Goal: Transaction & Acquisition: Purchase product/service

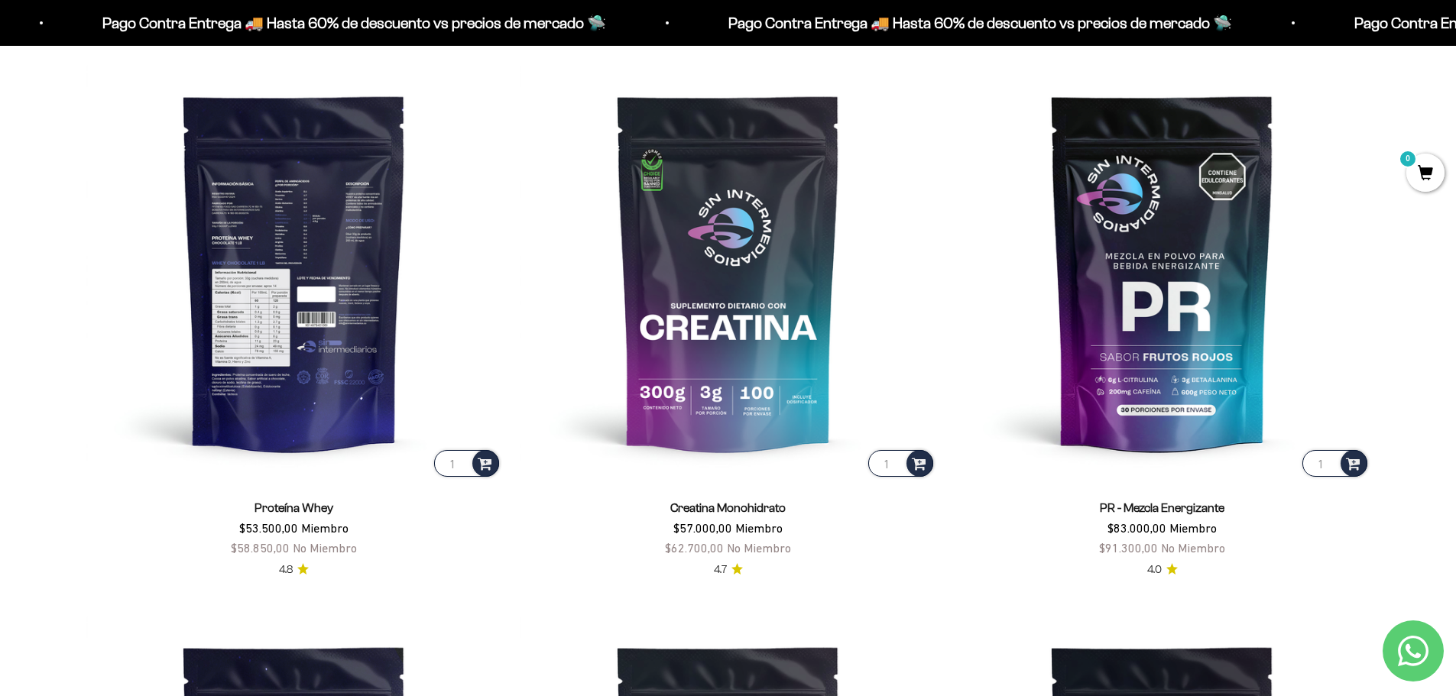
scroll to position [764, 0]
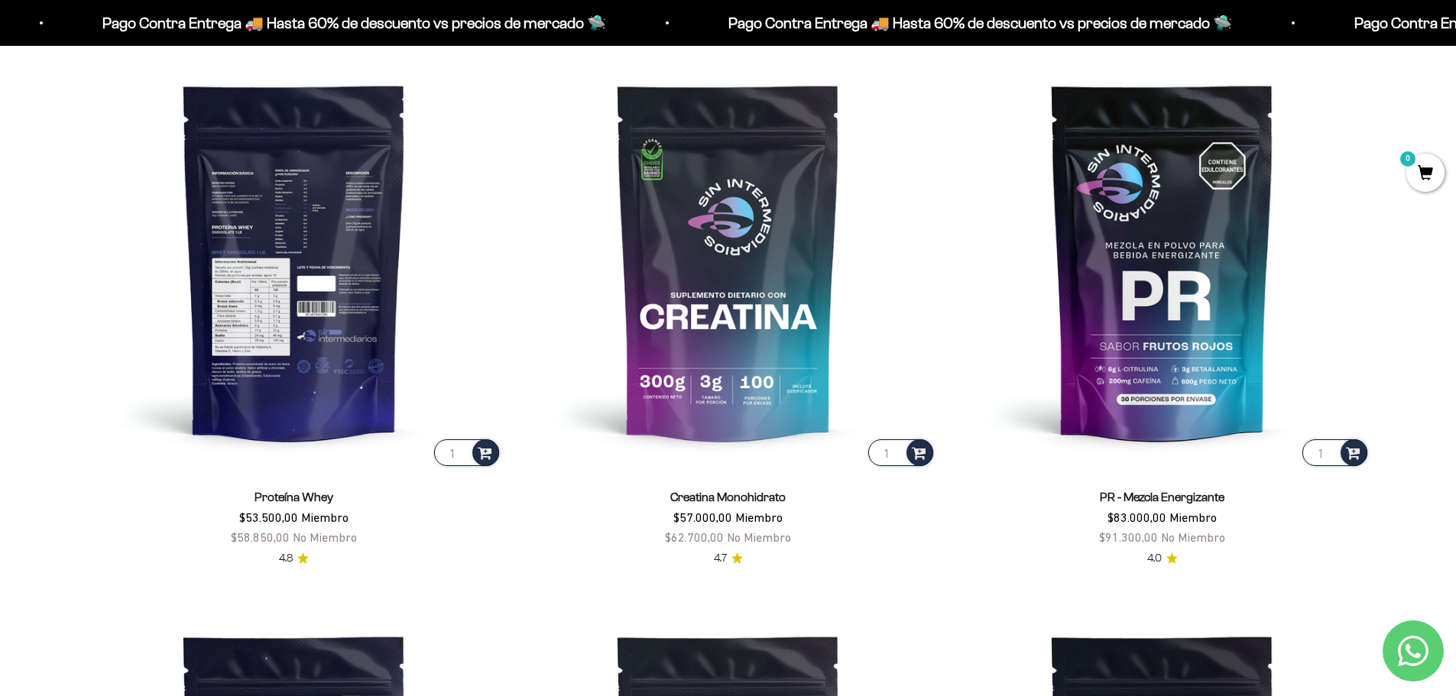
click at [306, 316] on img at bounding box center [294, 262] width 416 height 416
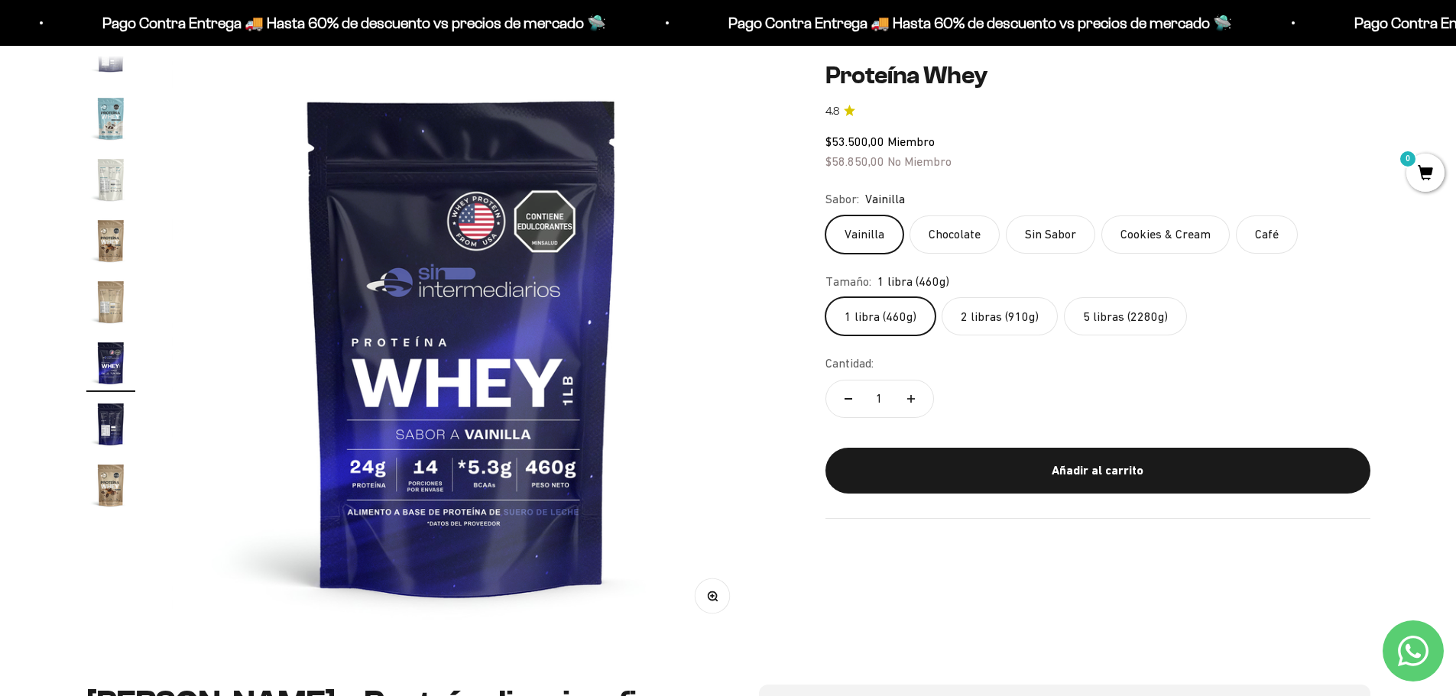
click at [1010, 330] on label "2 libras (910g)" at bounding box center [1000, 316] width 116 height 38
click at [825, 297] on input "2 libras (910g)" at bounding box center [825, 297] width 1 height 1
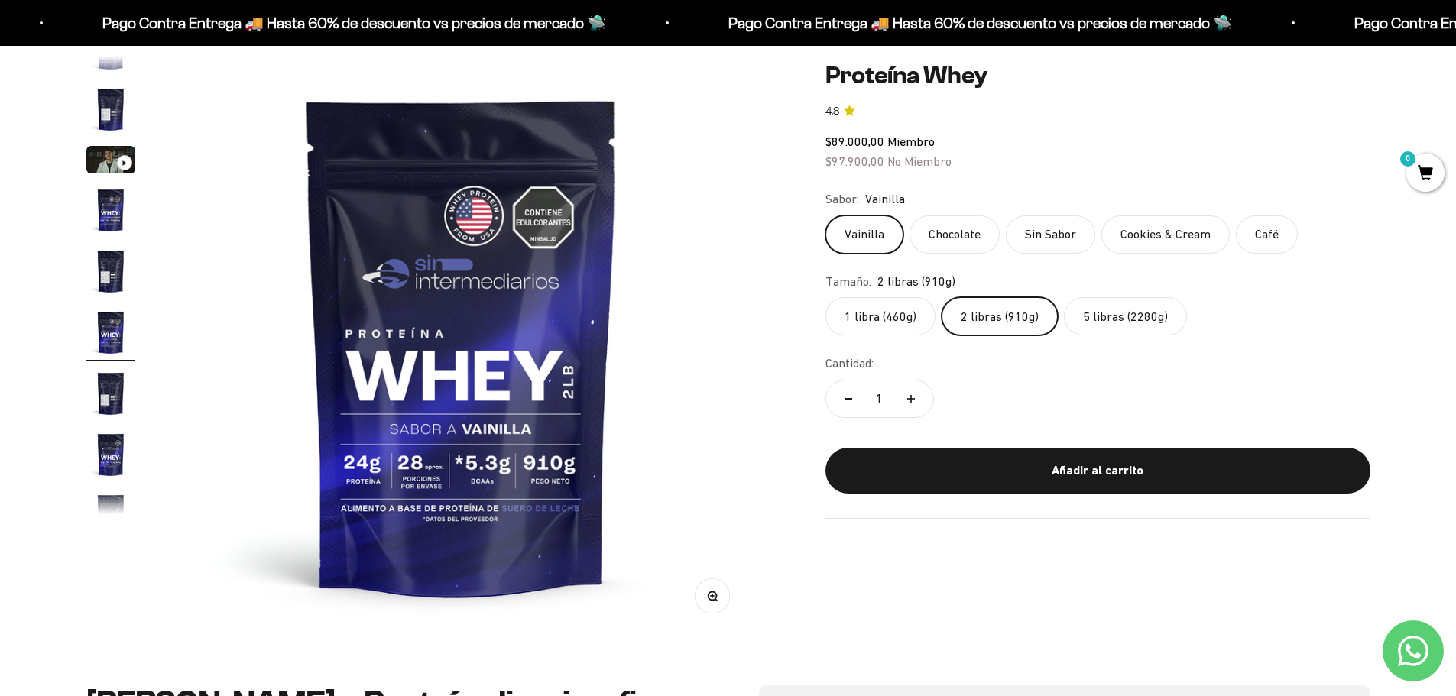
scroll to position [28, 0]
click at [1134, 315] on label "5 libras (2280g)" at bounding box center [1125, 316] width 123 height 38
click at [825, 297] on input "5 libras (2280g)" at bounding box center [825, 297] width 1 height 1
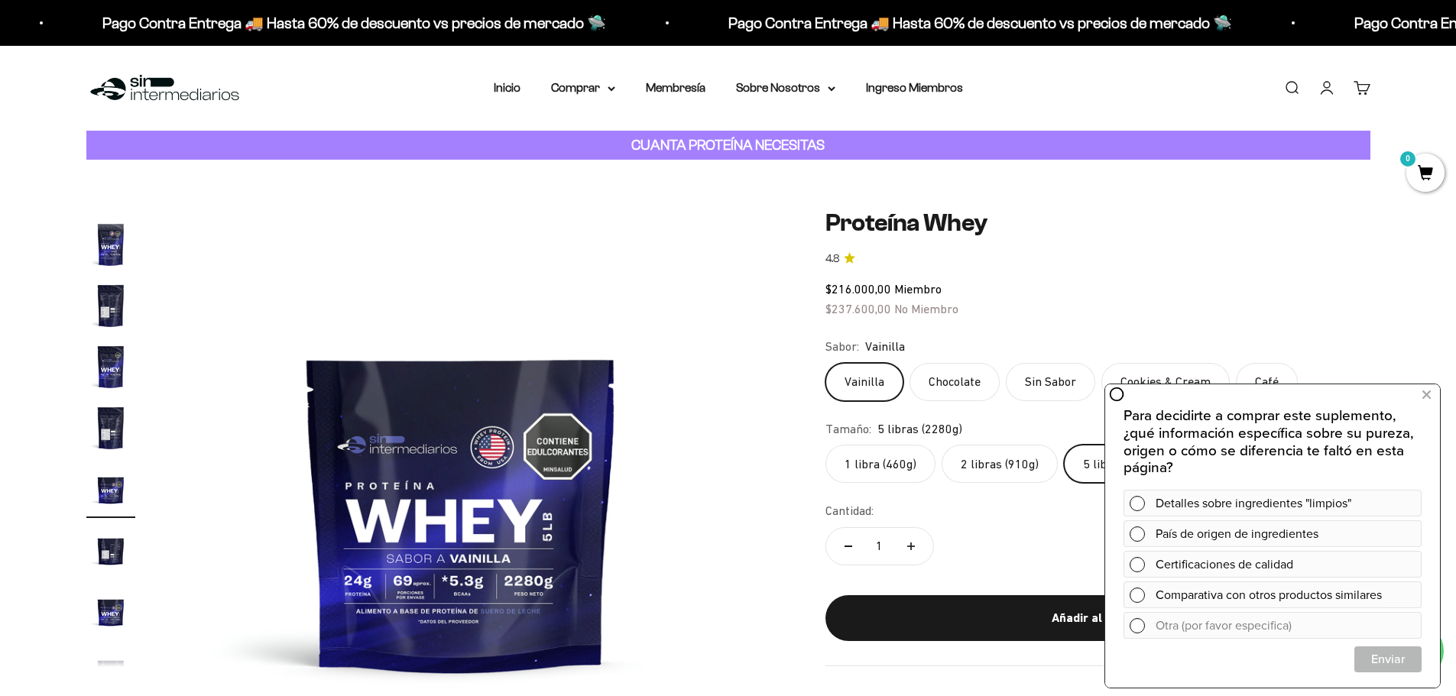
click at [211, 81] on img at bounding box center [164, 88] width 157 height 33
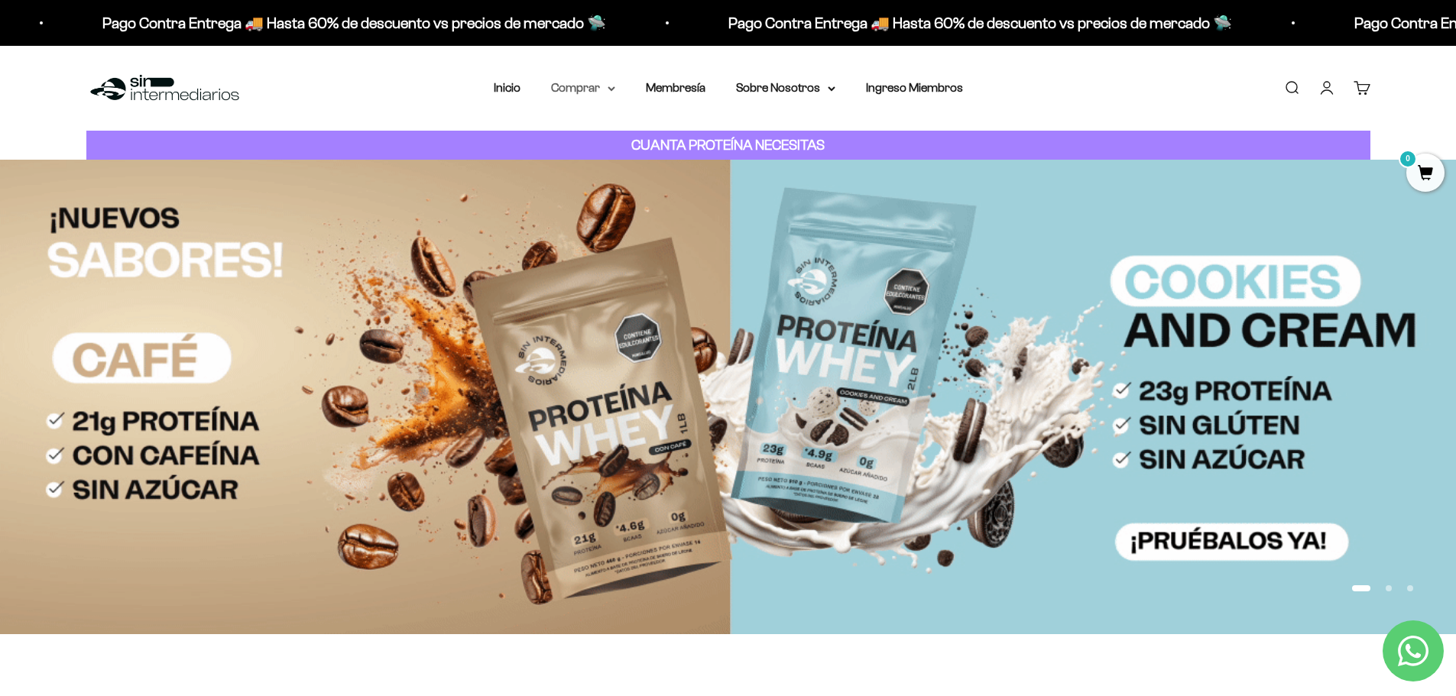
click at [605, 87] on summary "Comprar" at bounding box center [583, 88] width 64 height 20
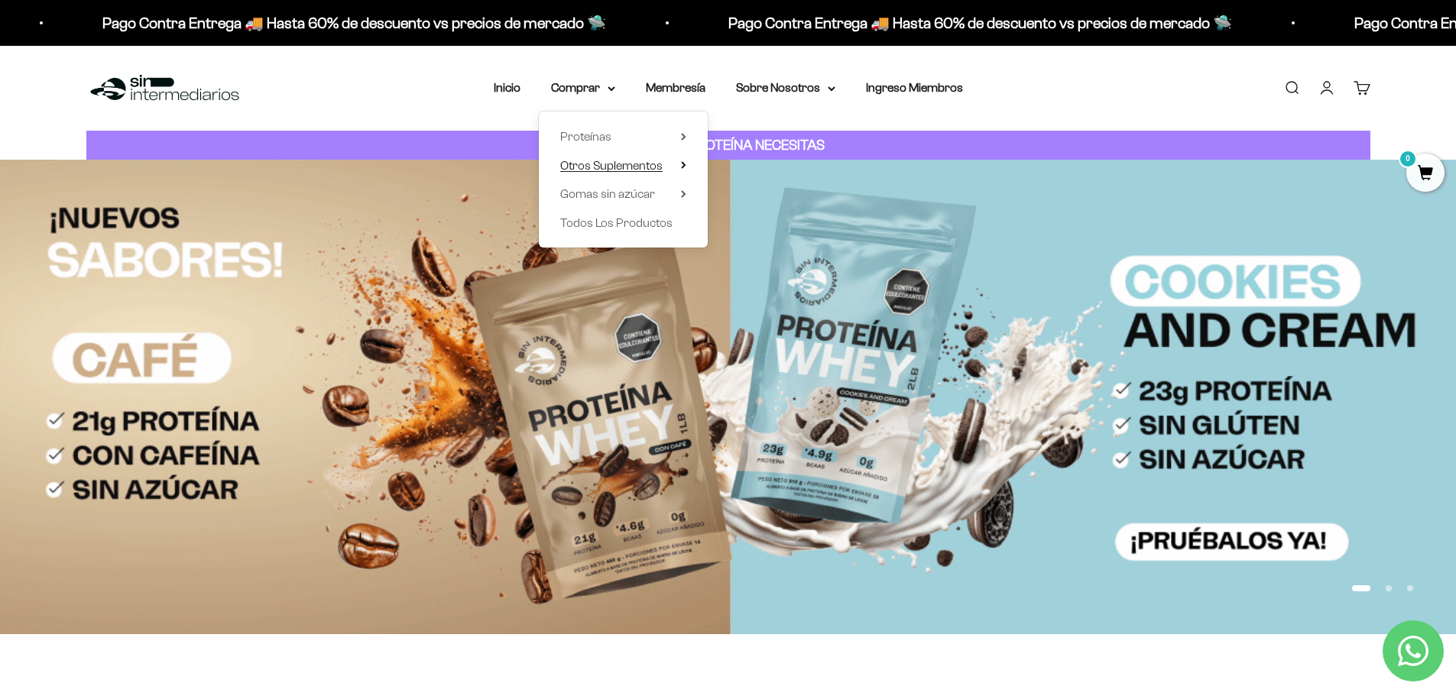
click at [662, 166] on span "Otros Suplementos" at bounding box center [611, 165] width 102 height 13
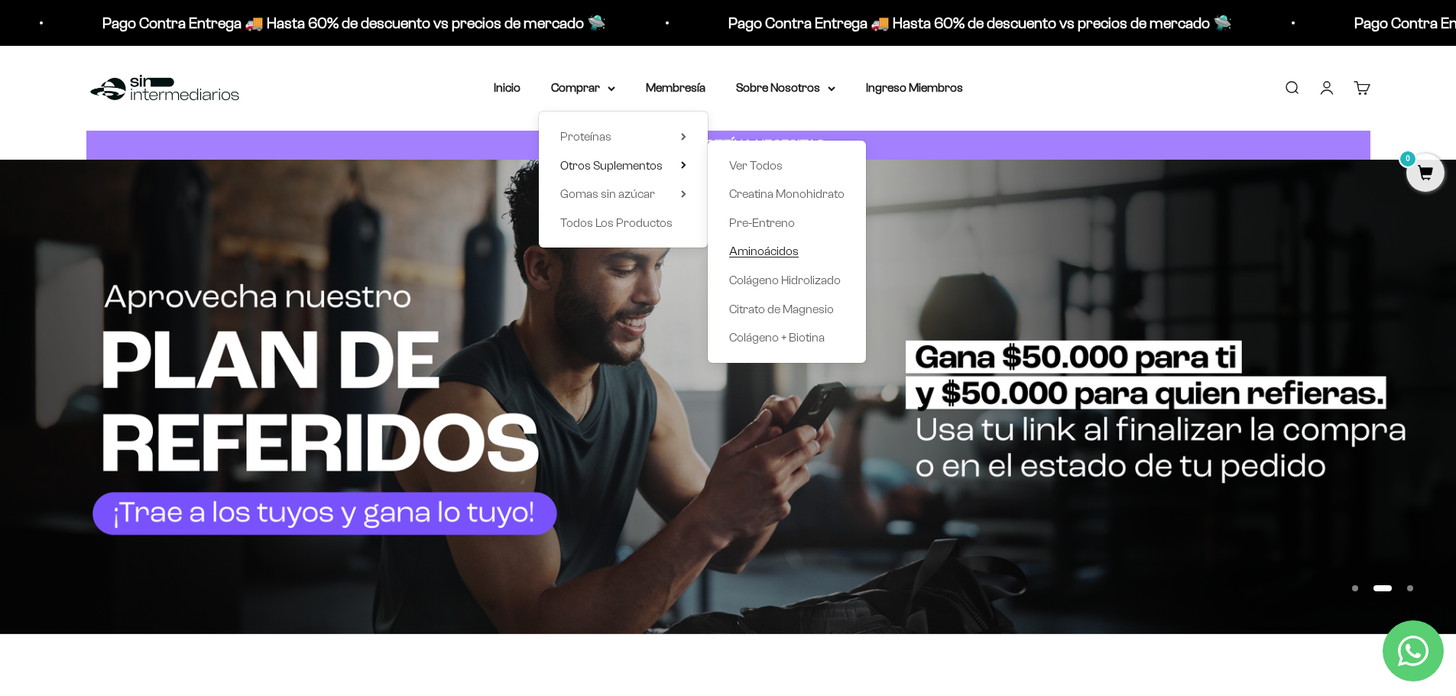
click at [787, 253] on span "Aminoácidos" at bounding box center [764, 251] width 70 height 13
